Goal: Check status: Check status

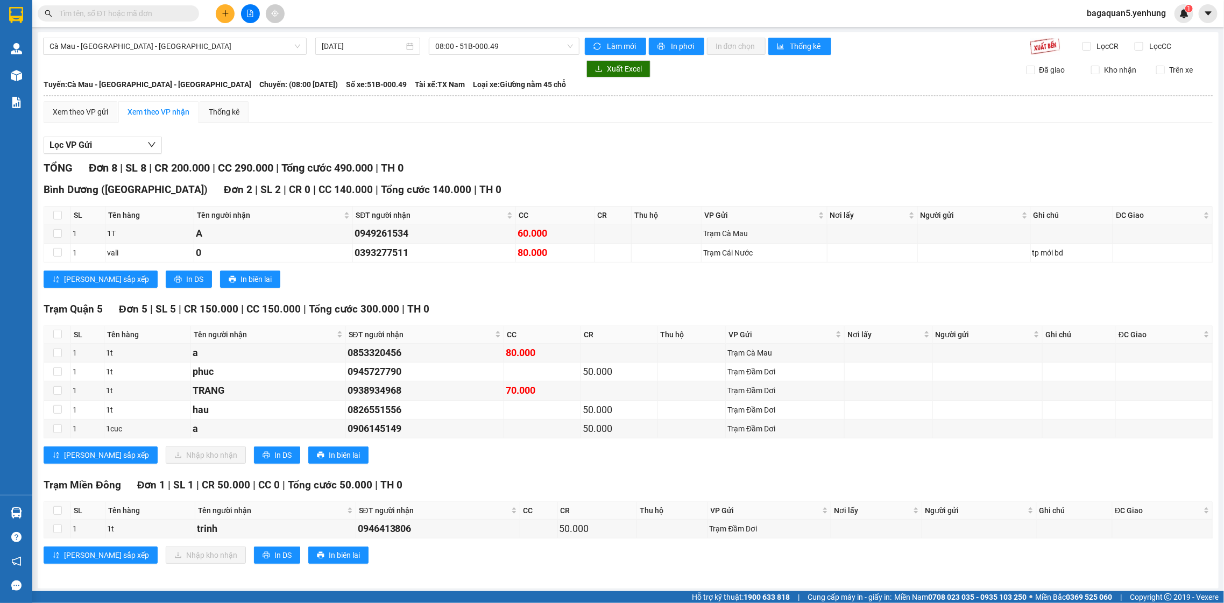
scroll to position [4, 0]
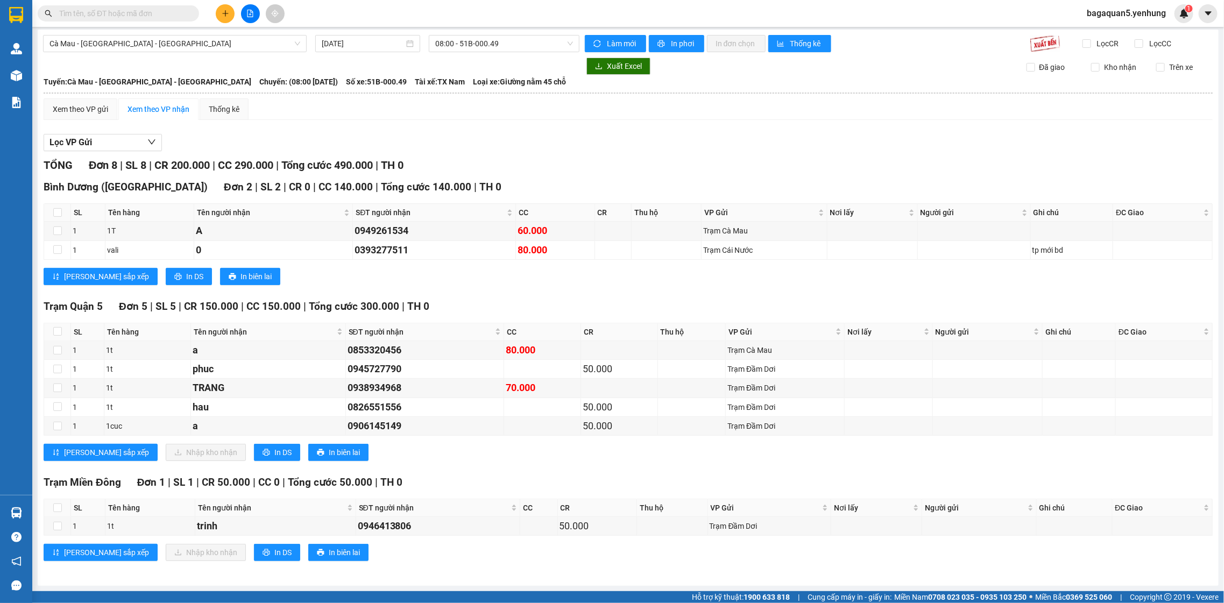
click at [233, 58] on div at bounding box center [311, 66] width 537 height 17
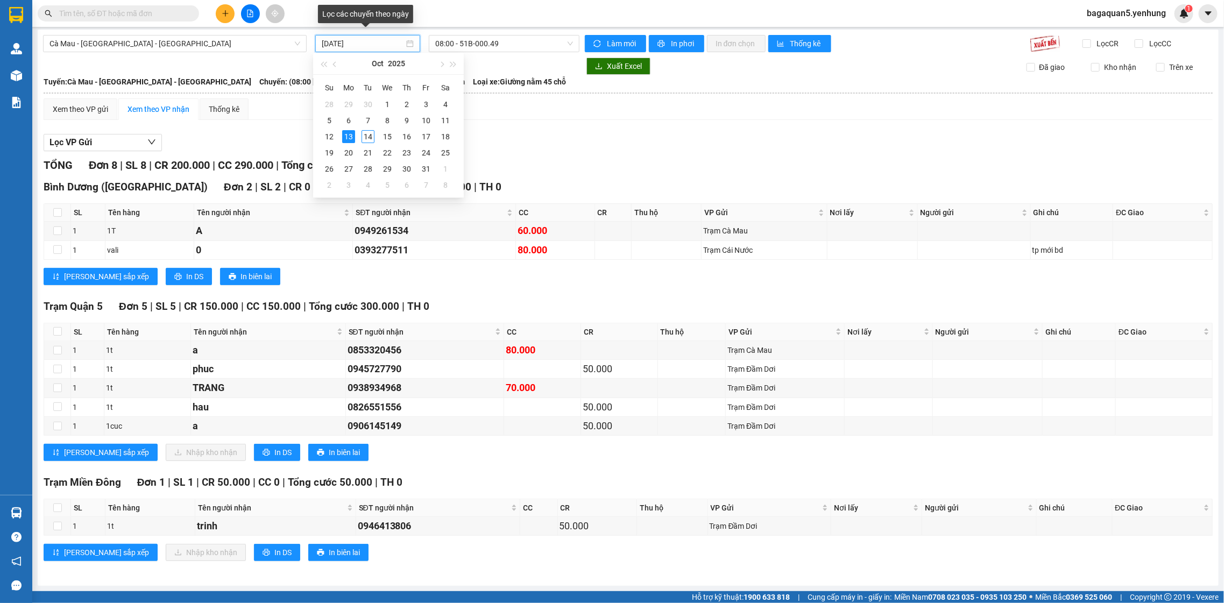
click at [363, 45] on input "[DATE]" at bounding box center [363, 44] width 82 height 12
click at [338, 137] on tr "12 13 14 15 16 17 18" at bounding box center [388, 137] width 136 height 16
click at [336, 136] on td "12" at bounding box center [329, 137] width 19 height 16
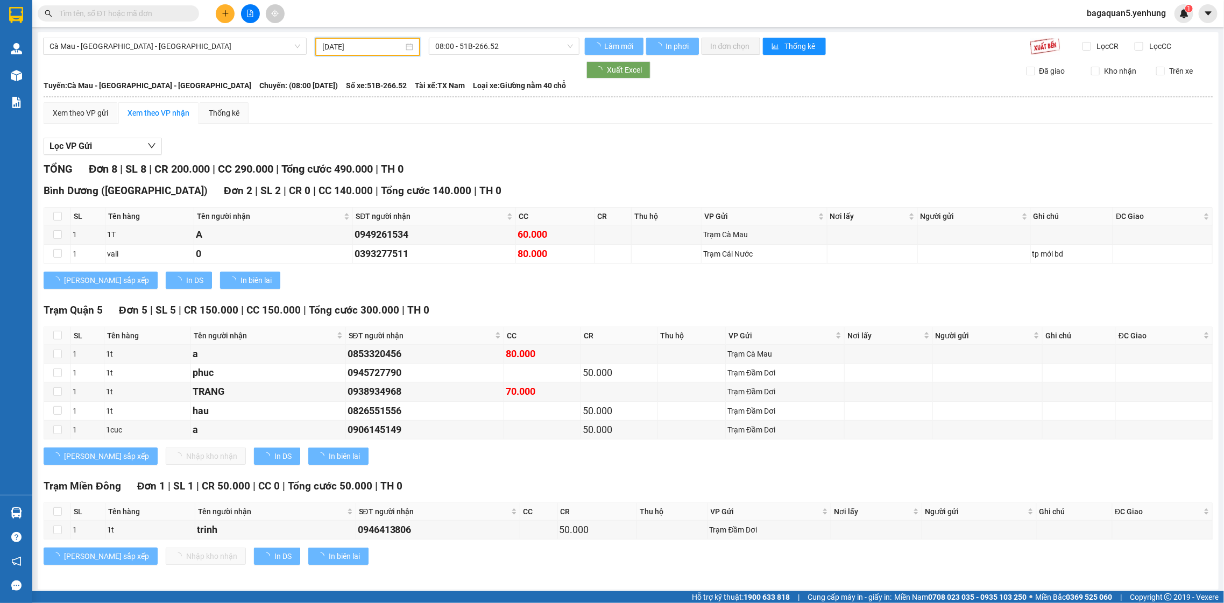
drag, startPoint x: 381, startPoint y: 44, endPoint x: 349, endPoint y: 66, distance: 39.1
click at [381, 44] on input "[DATE]" at bounding box center [362, 47] width 81 height 12
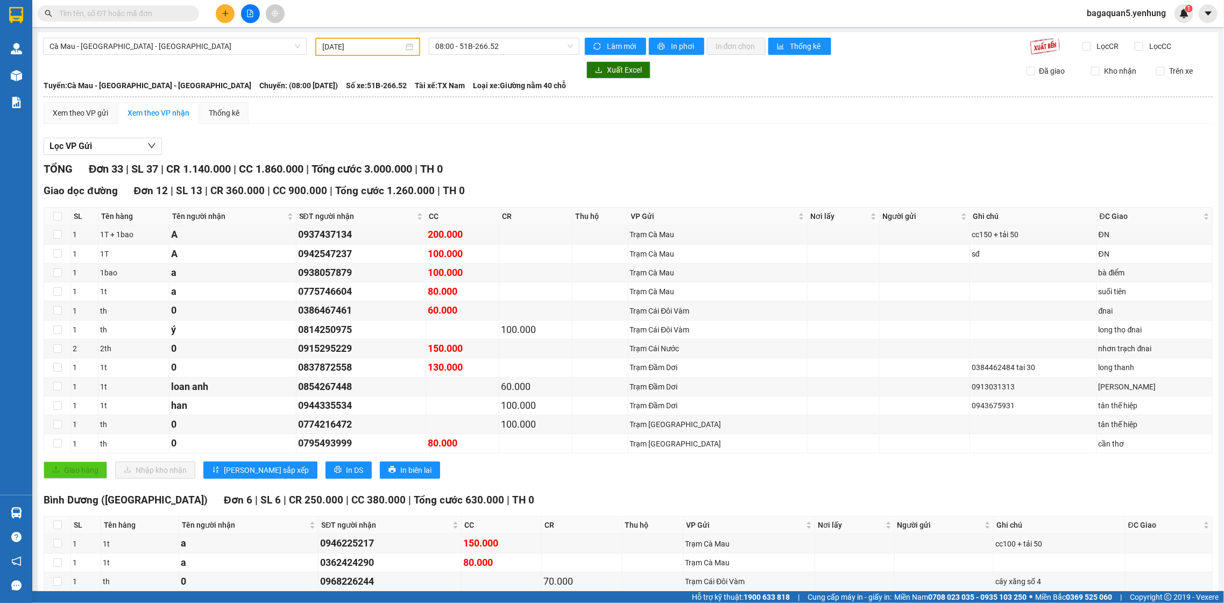
click at [388, 39] on div "[DATE]" at bounding box center [367, 47] width 105 height 18
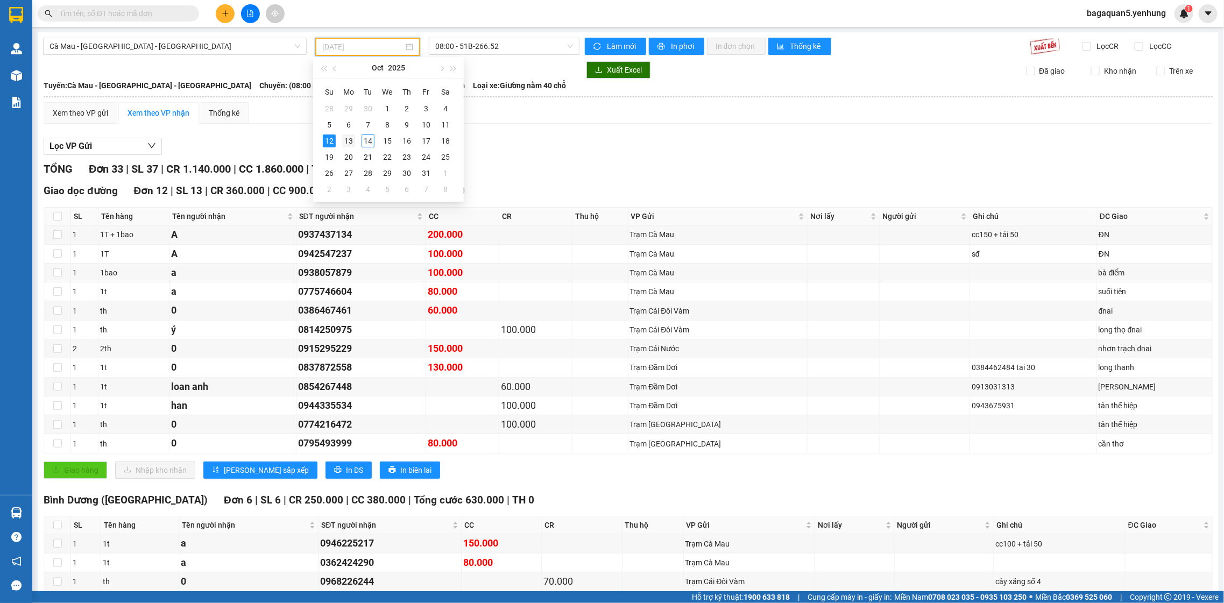
click at [350, 135] on div "13" at bounding box center [348, 141] width 13 height 13
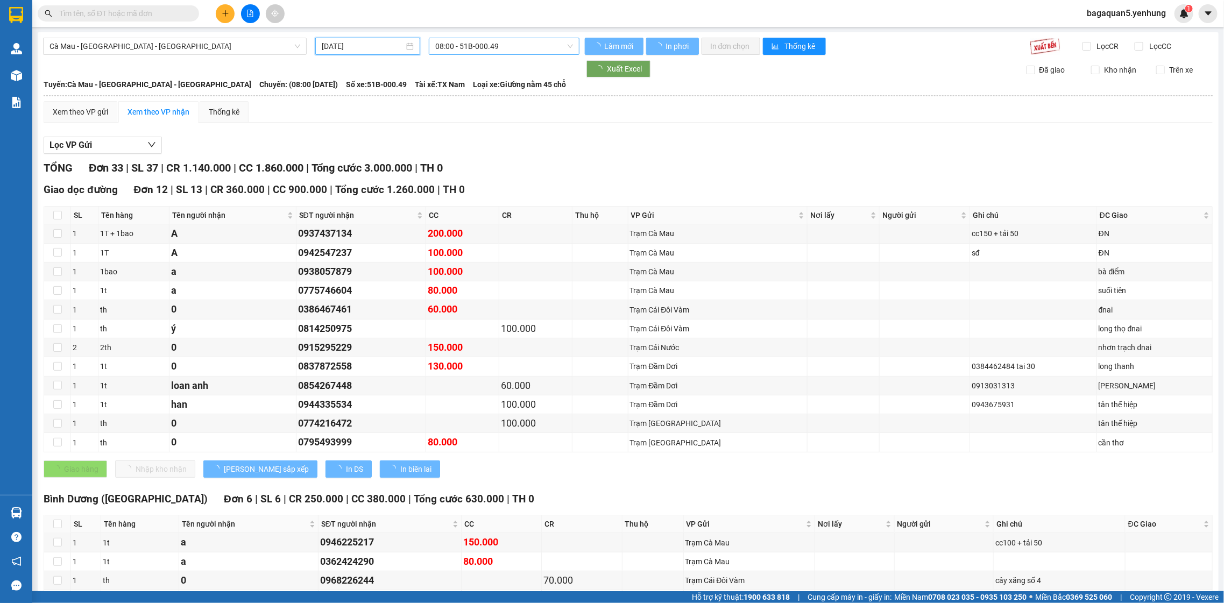
type input "[DATE]"
drag, startPoint x: 507, startPoint y: 40, endPoint x: 504, endPoint y: 45, distance: 5.5
click at [507, 41] on span "08:00 - 51B-000.49" at bounding box center [503, 46] width 137 height 16
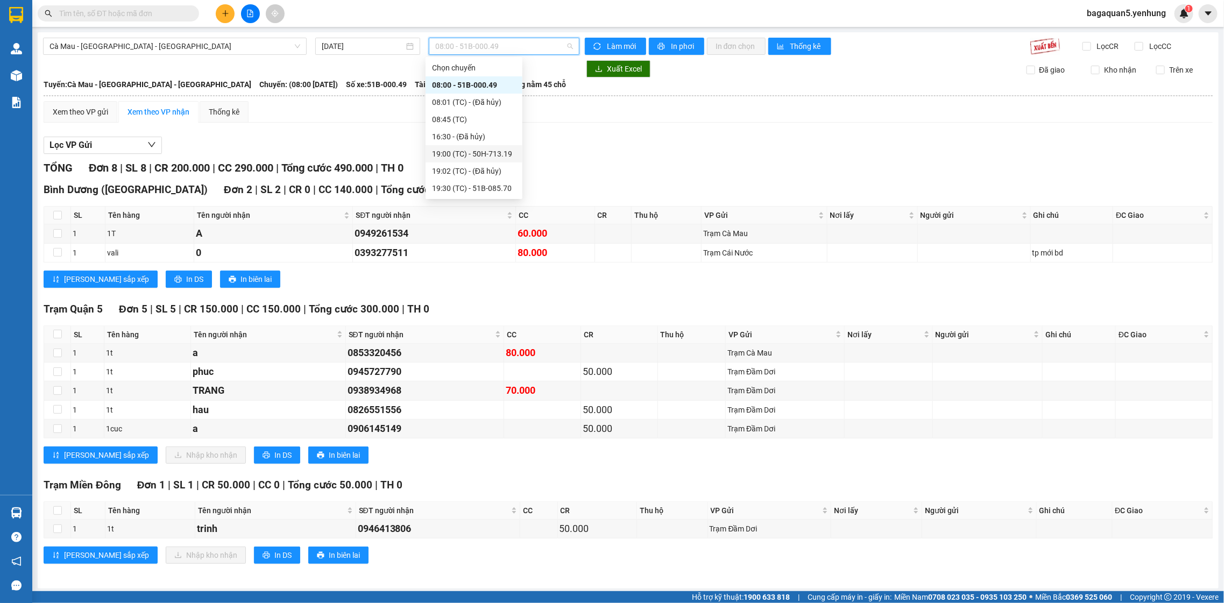
click at [478, 146] on div "19:00 (TC) - 50H-713.19" at bounding box center [474, 153] width 97 height 17
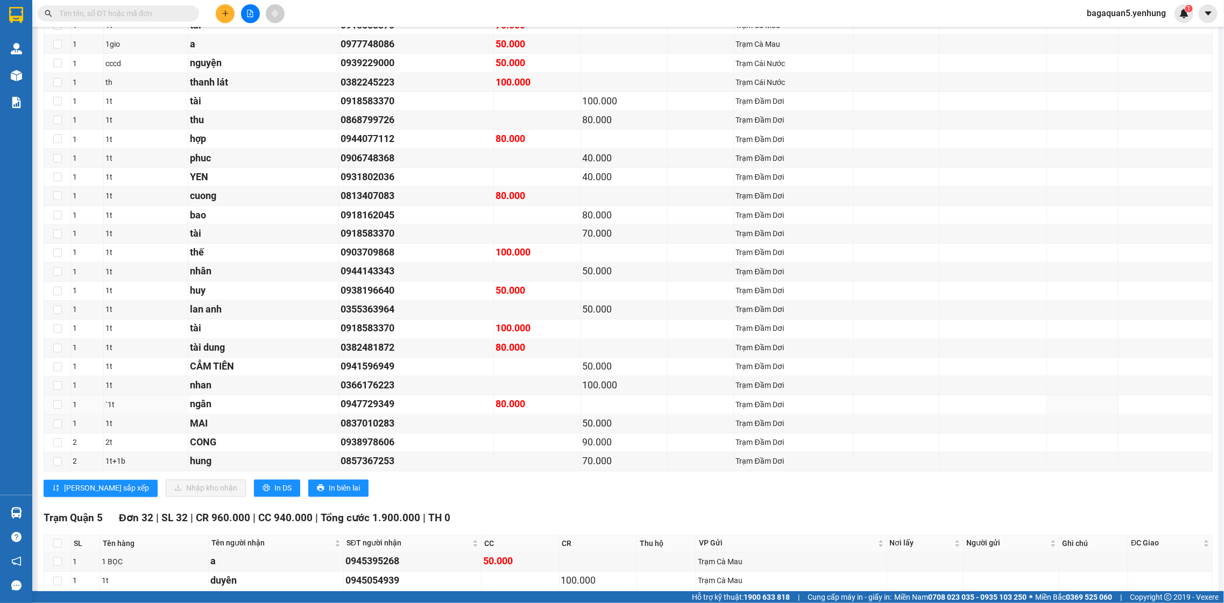
scroll to position [1553, 0]
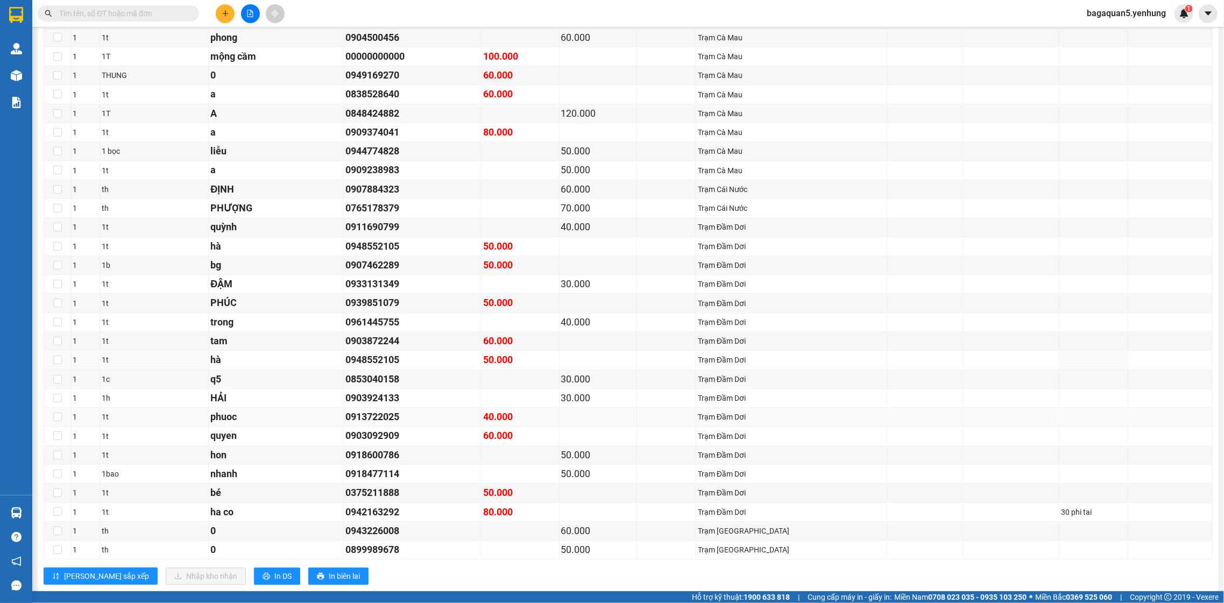
drag, startPoint x: 342, startPoint y: 378, endPoint x: 325, endPoint y: 408, distance: 35.2
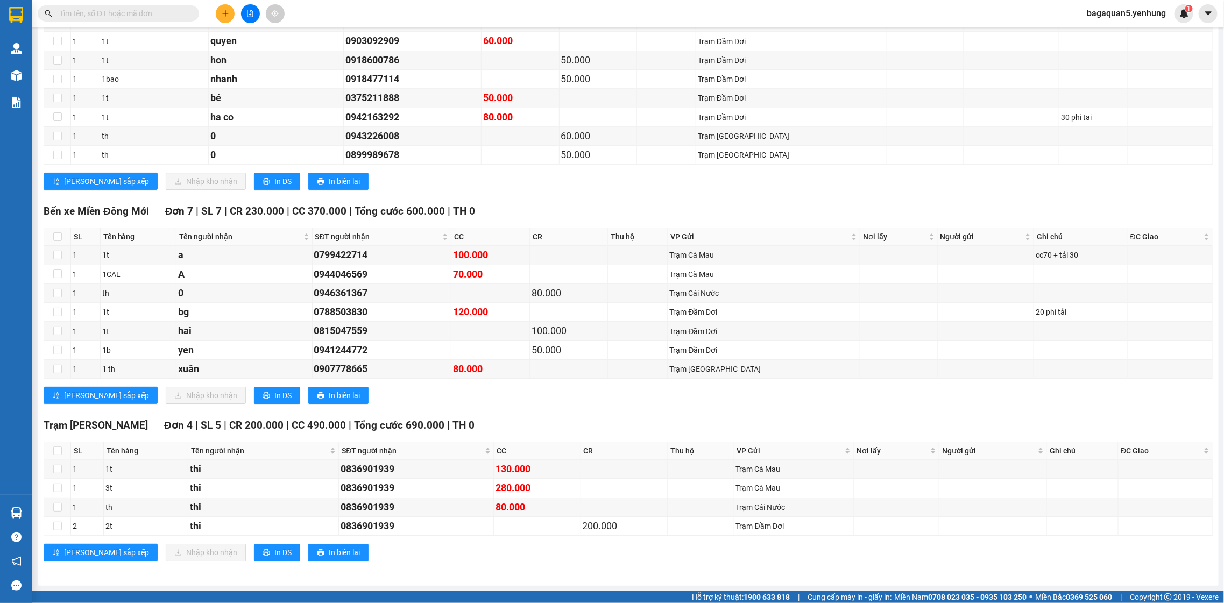
scroll to position [0, 0]
